Goal: Task Accomplishment & Management: Manage account settings

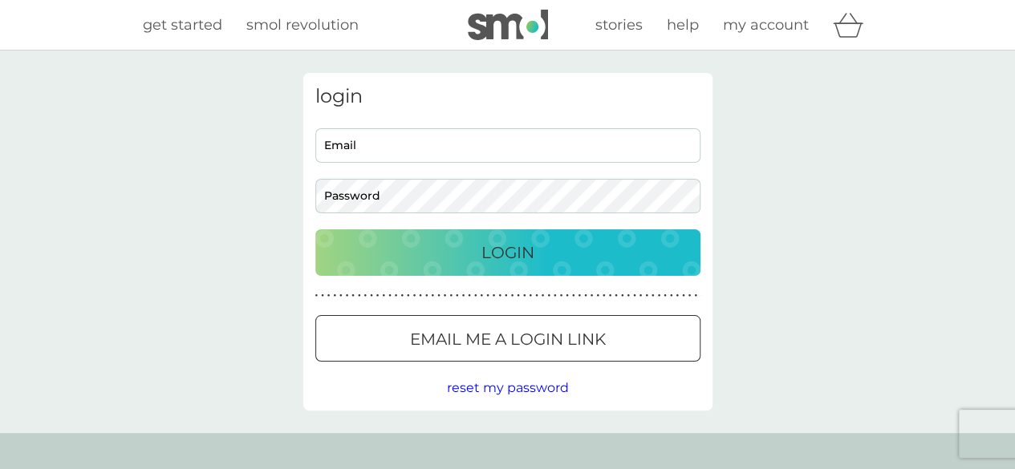
type input "[EMAIL_ADDRESS][DOMAIN_NAME]"
click at [509, 264] on p "Login" at bounding box center [507, 253] width 53 height 26
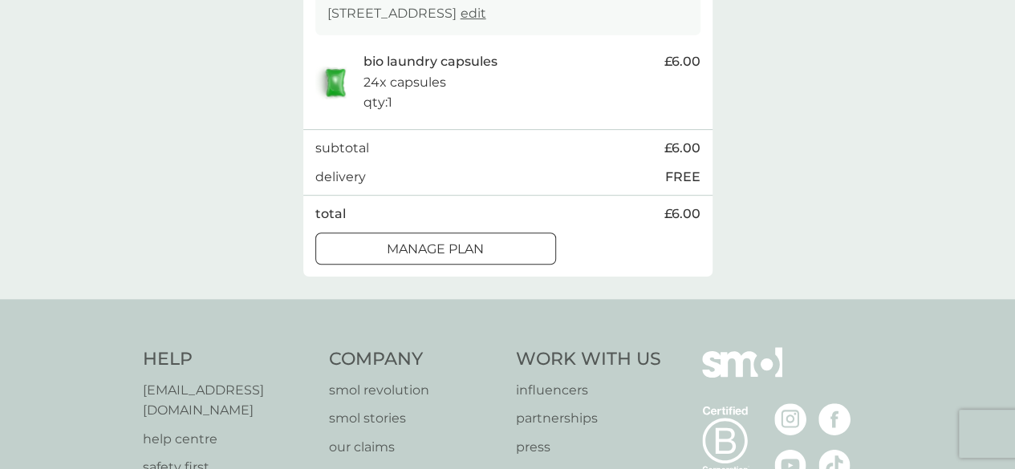
scroll to position [327, 0]
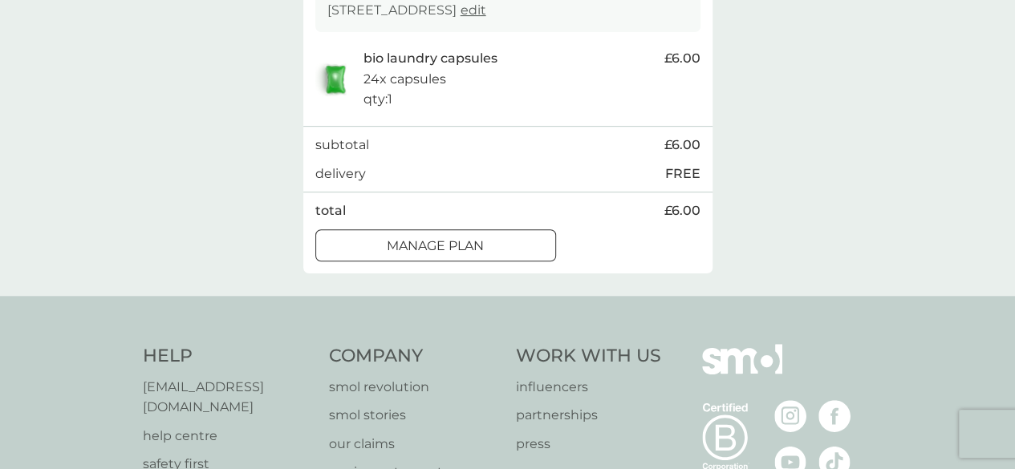
click at [459, 252] on div at bounding box center [436, 245] width 58 height 17
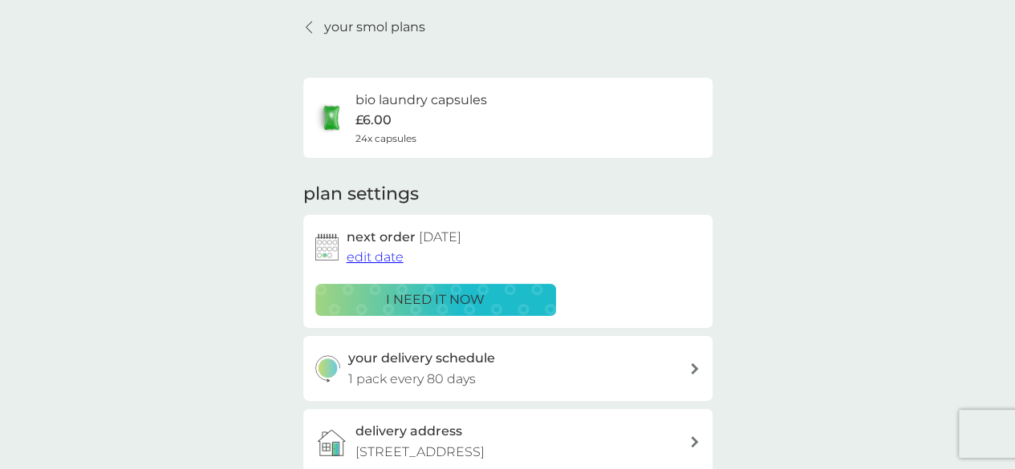
scroll to position [103, 0]
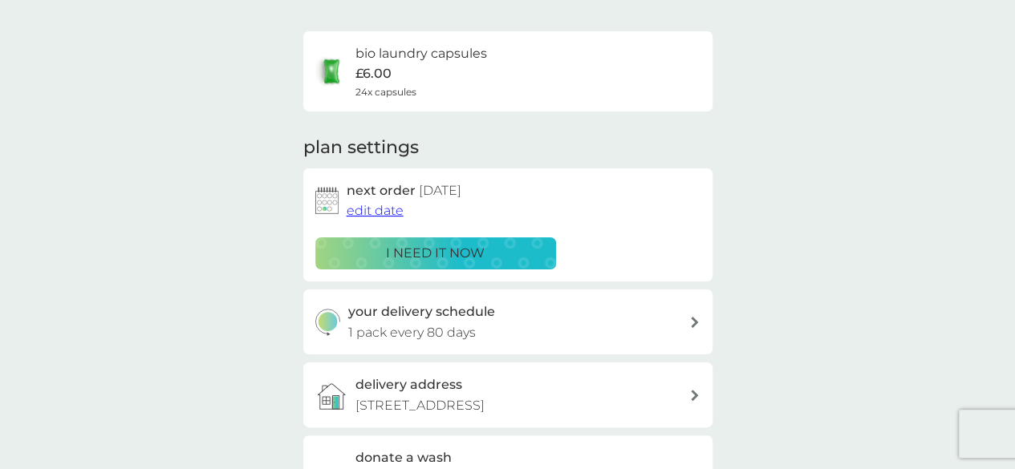
click at [377, 213] on span "edit date" at bounding box center [375, 210] width 57 height 15
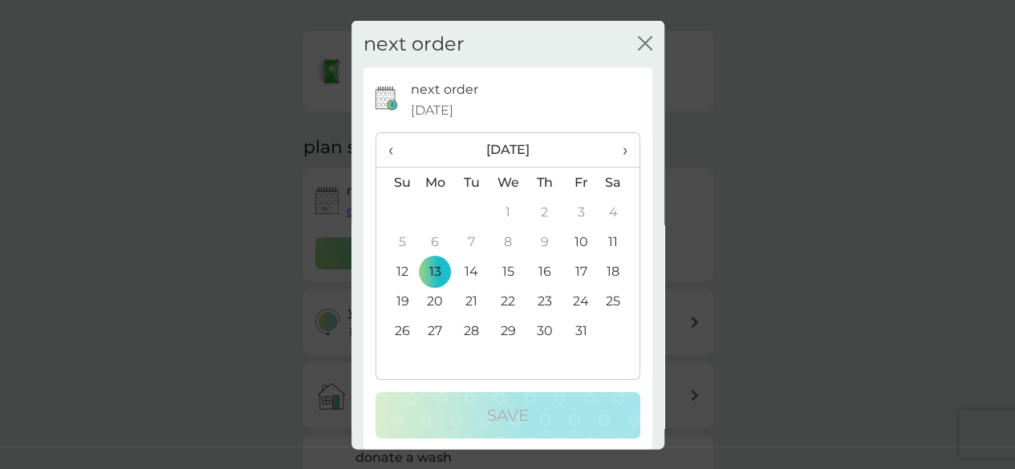
click at [615, 151] on th "›" at bounding box center [618, 150] width 40 height 34
click at [436, 267] on td "10" at bounding box center [435, 272] width 37 height 30
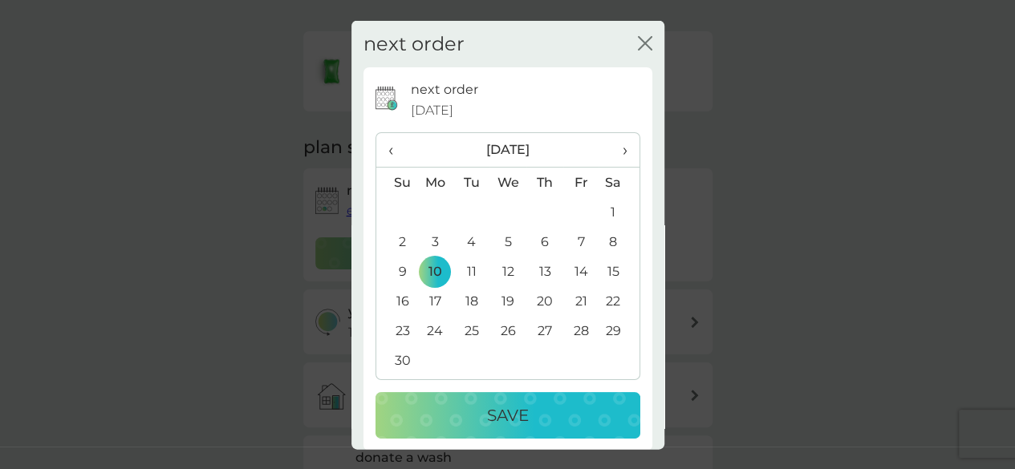
click at [496, 430] on button "Save" at bounding box center [507, 415] width 265 height 47
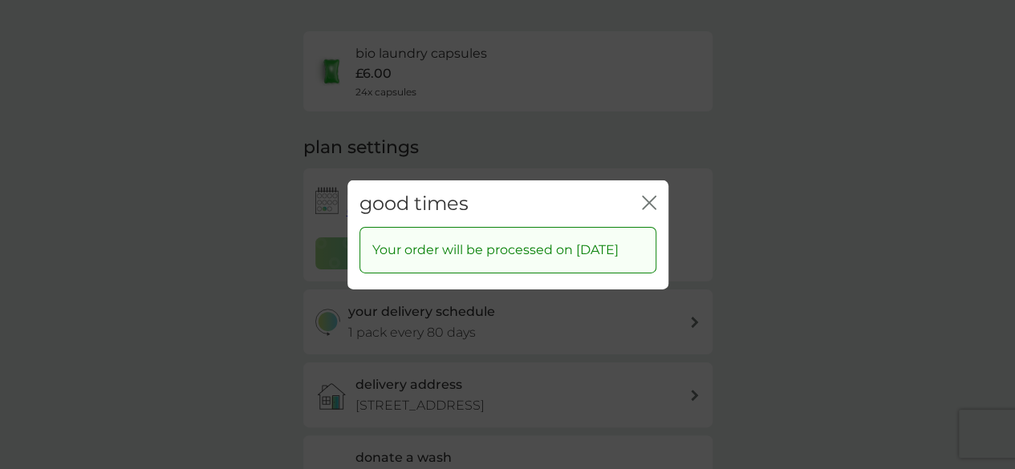
click at [648, 195] on icon "close" at bounding box center [649, 202] width 14 height 14
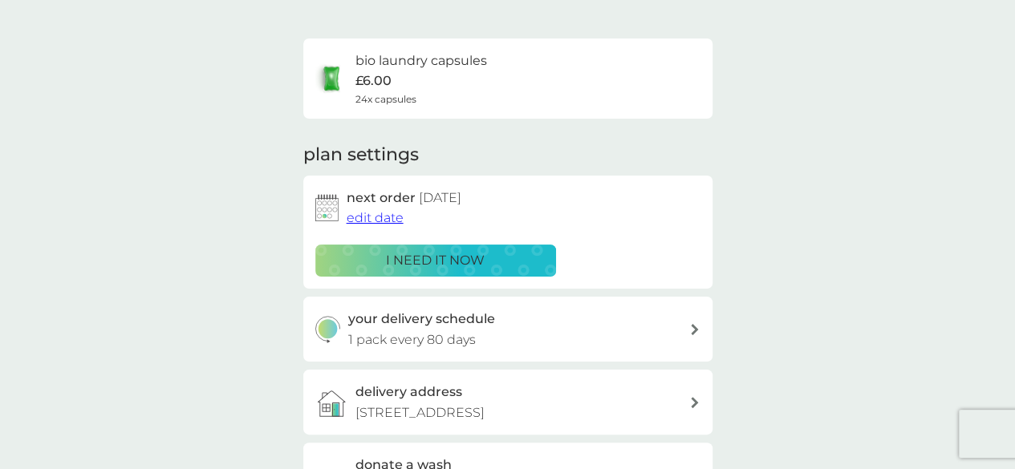
scroll to position [0, 0]
